Goal: Task Accomplishment & Management: Use online tool/utility

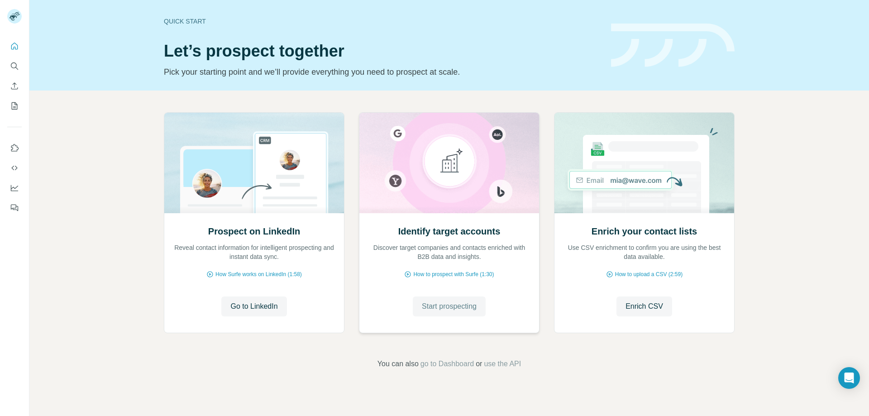
click at [444, 305] on span "Start prospecting" at bounding box center [449, 306] width 55 height 11
